Goal: Task Accomplishment & Management: Complete application form

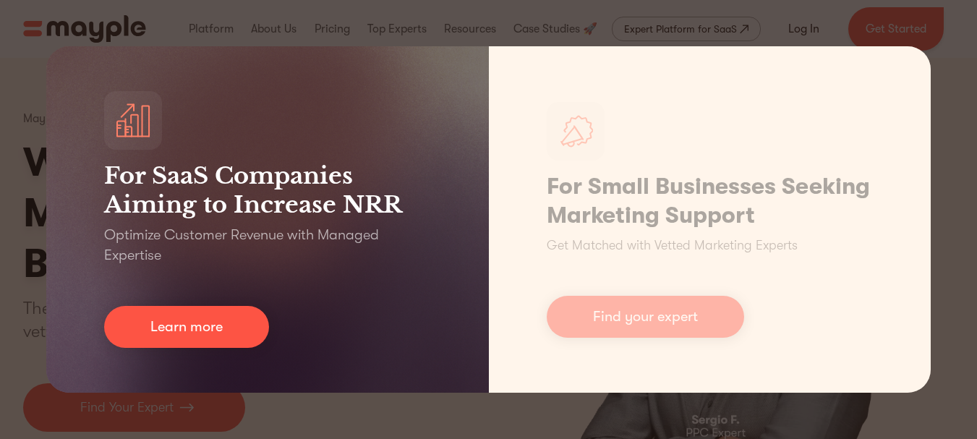
click at [278, 404] on div "For SaaS Companies Aiming to Increase NRR Optimize Customer Revenue with Manage…" at bounding box center [488, 219] width 977 height 439
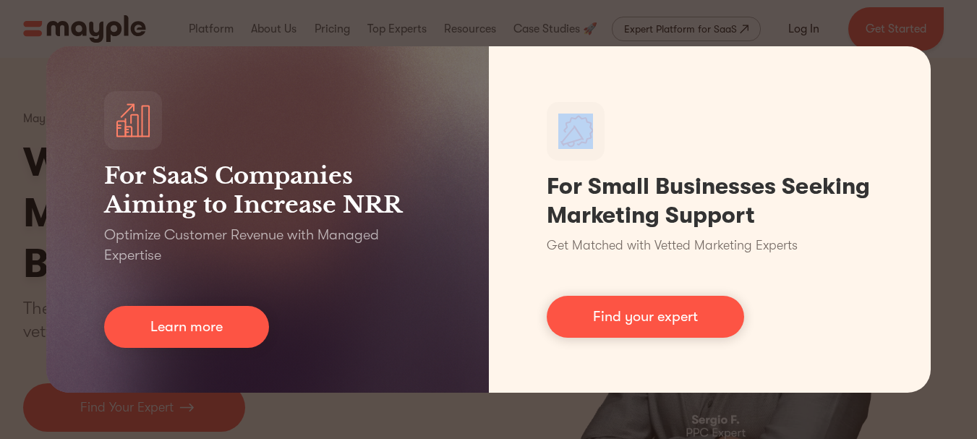
click at [279, 404] on div "For SaaS Companies Aiming to Increase NRR Optimize Customer Revenue with Manage…" at bounding box center [488, 219] width 977 height 439
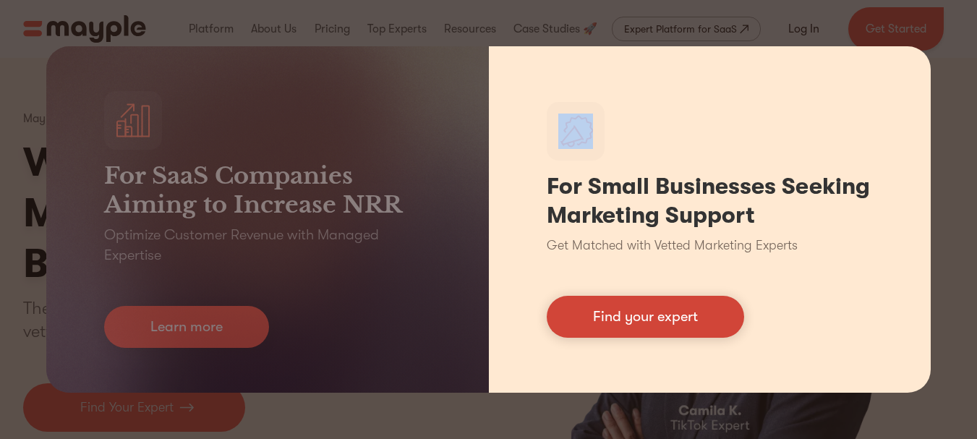
click at [642, 320] on link "Find your expert" at bounding box center [645, 317] width 197 height 42
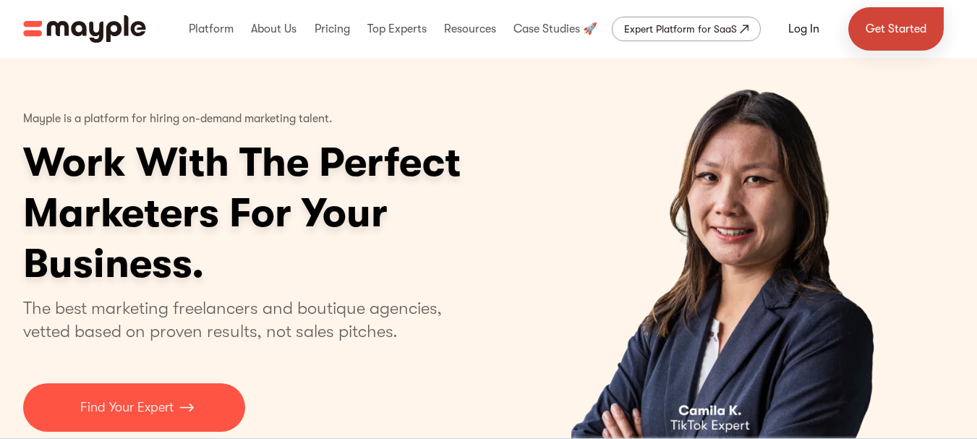
click at [876, 19] on link "Get Started" at bounding box center [895, 28] width 95 height 43
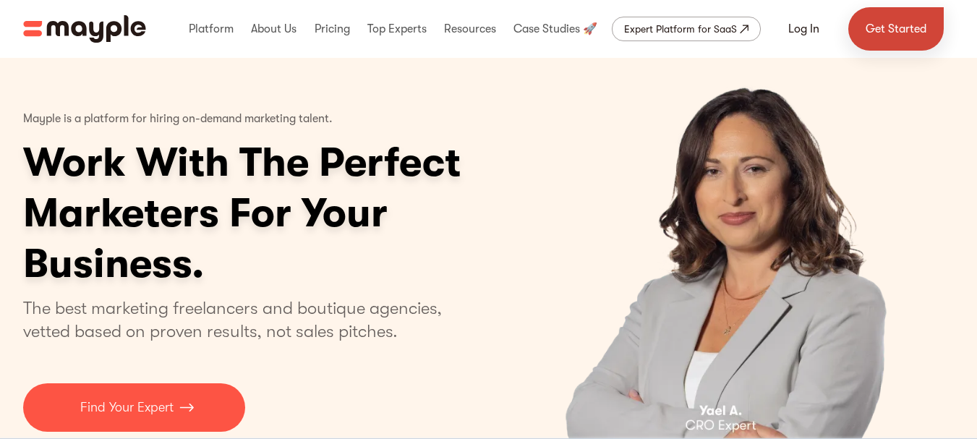
click at [892, 37] on link "Get Started" at bounding box center [895, 28] width 95 height 43
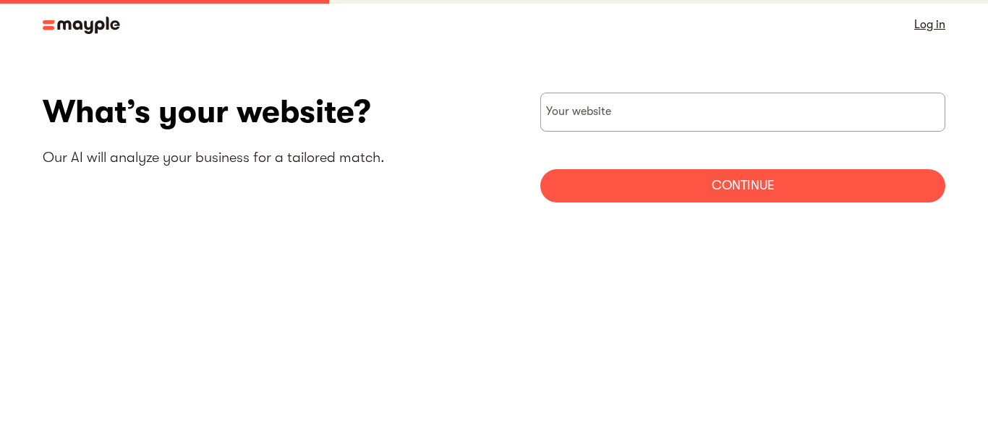
click at [586, 119] on input "websiteStep" at bounding box center [742, 112] width 405 height 39
